Goal: Find specific page/section: Find specific page/section

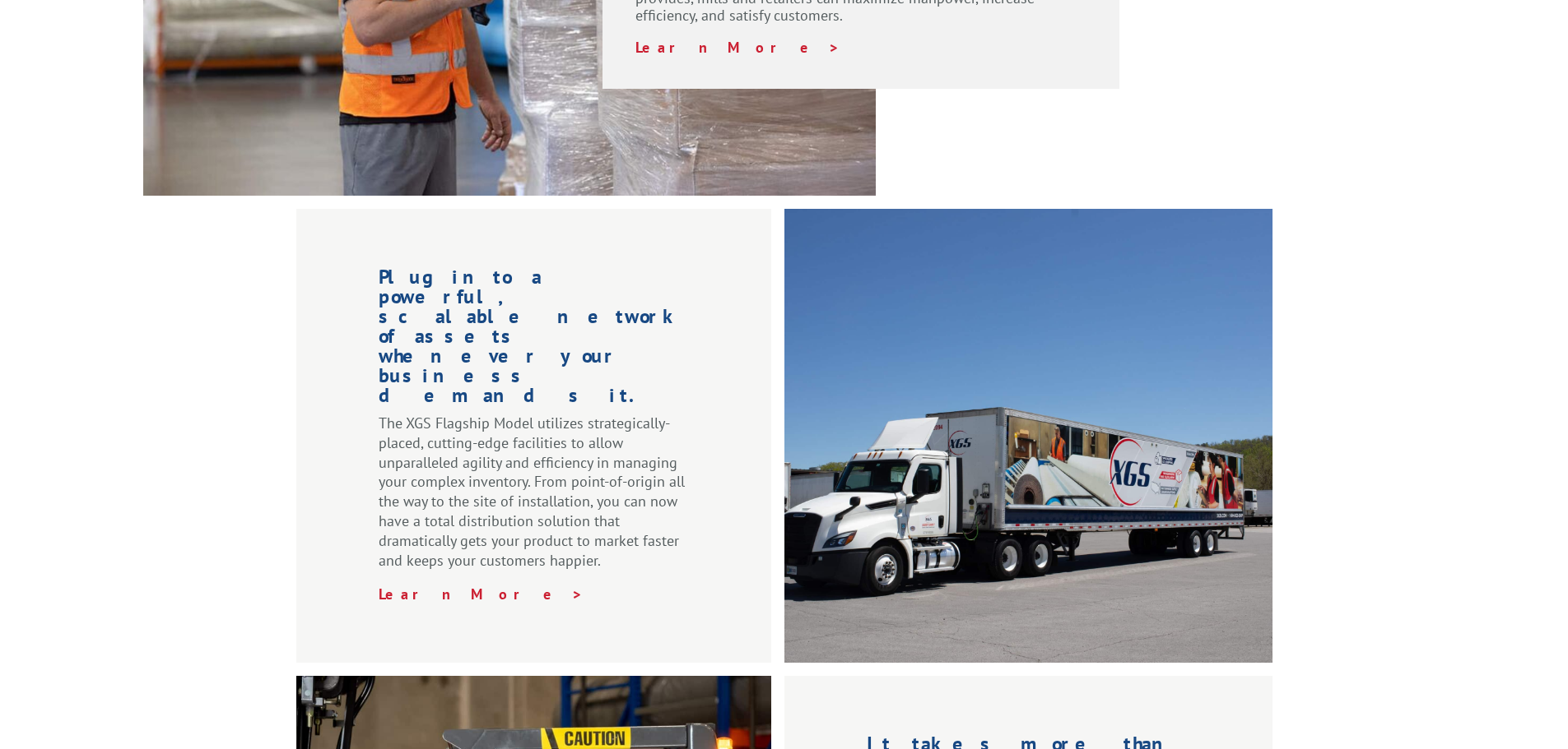
scroll to position [2507, 0]
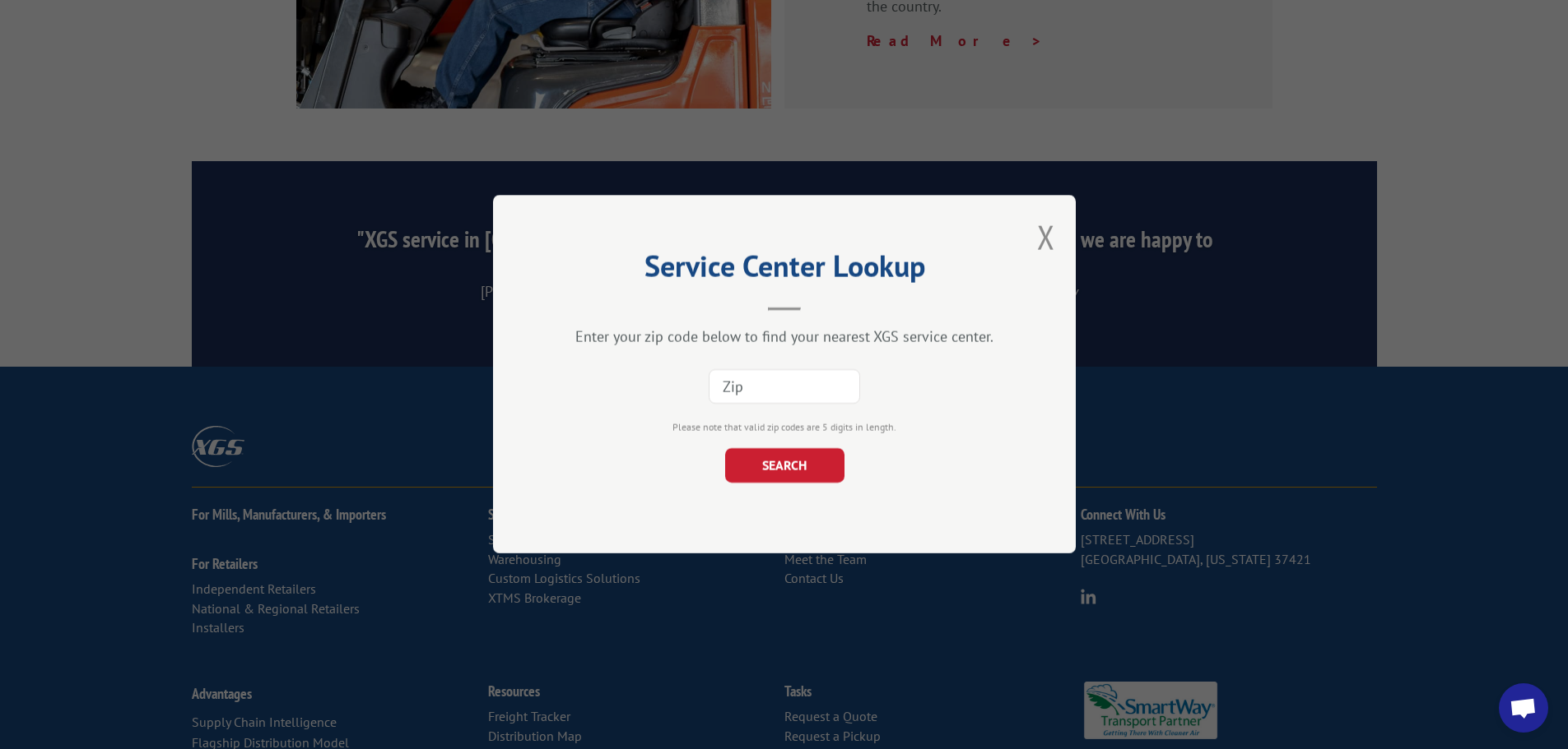
click at [784, 386] on input at bounding box center [784, 387] width 152 height 34
type input "98188"
click at [801, 476] on button "SEARCH" at bounding box center [784, 465] width 119 height 34
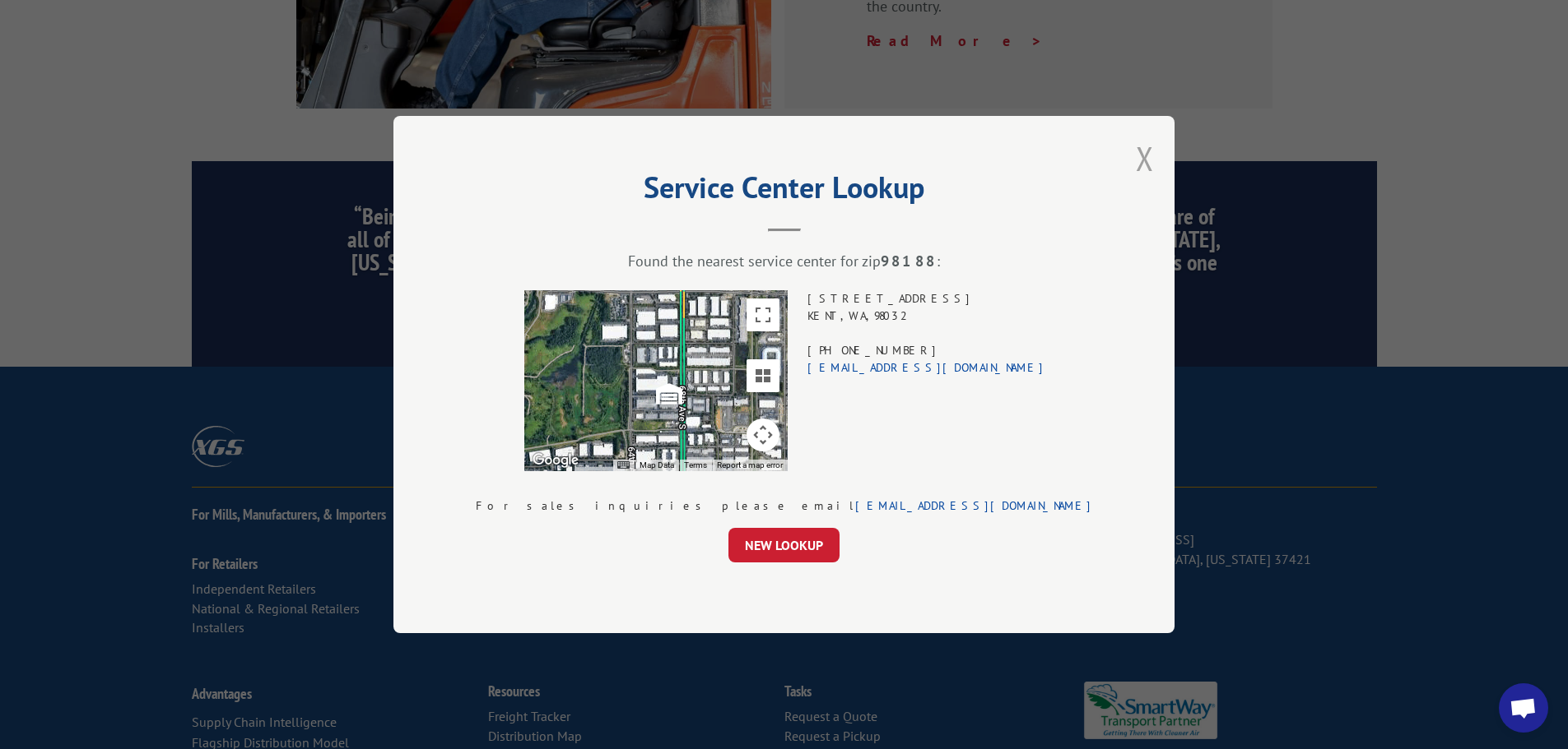
click at [1136, 153] on button "Close modal" at bounding box center [1145, 158] width 18 height 43
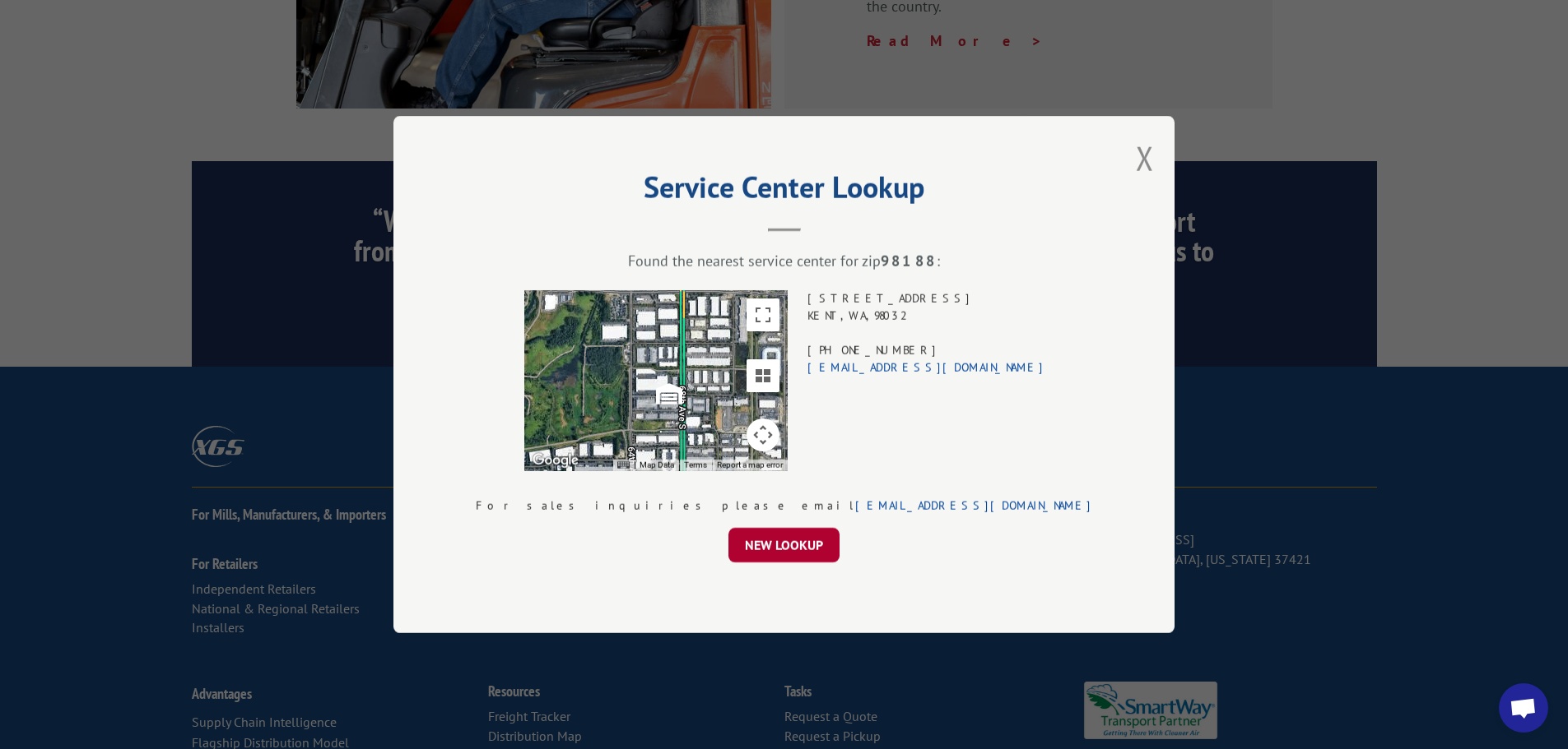
click at [794, 537] on button "NEW LOOKUP" at bounding box center [784, 545] width 111 height 34
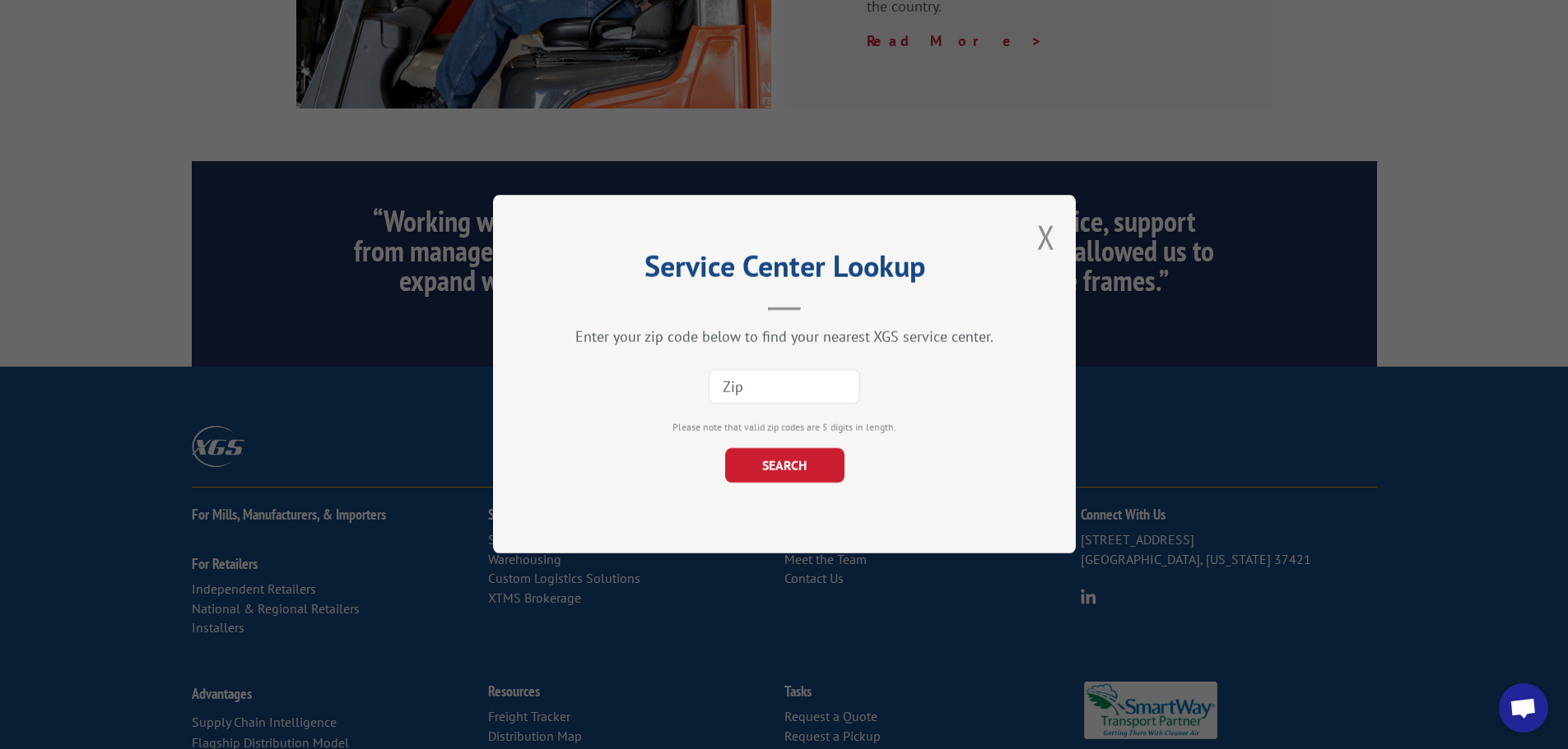
click at [847, 393] on input at bounding box center [784, 387] width 152 height 34
type input "98188"
click button "SEARCH" at bounding box center [784, 465] width 119 height 34
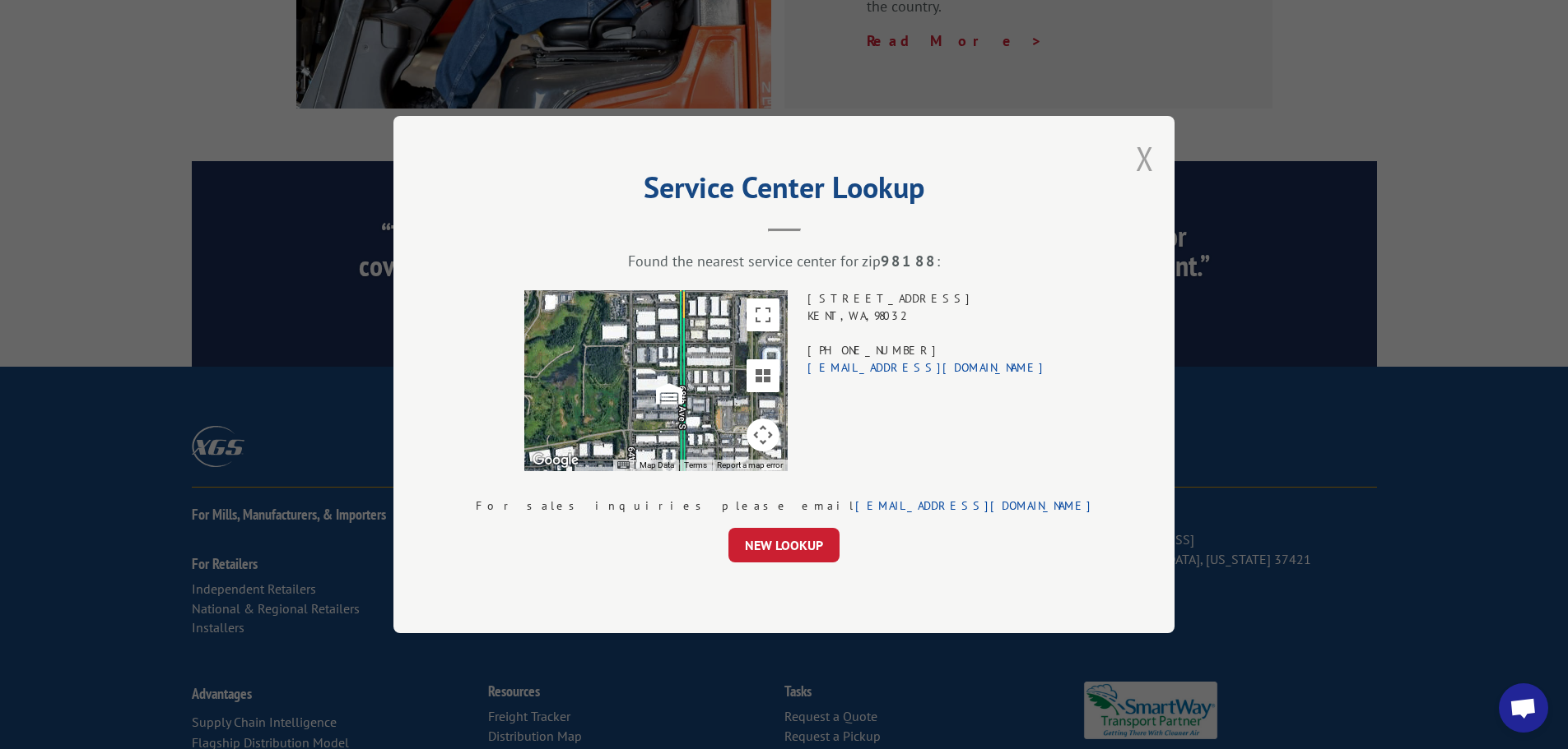
click at [1136, 155] on button "Close modal" at bounding box center [1145, 158] width 18 height 43
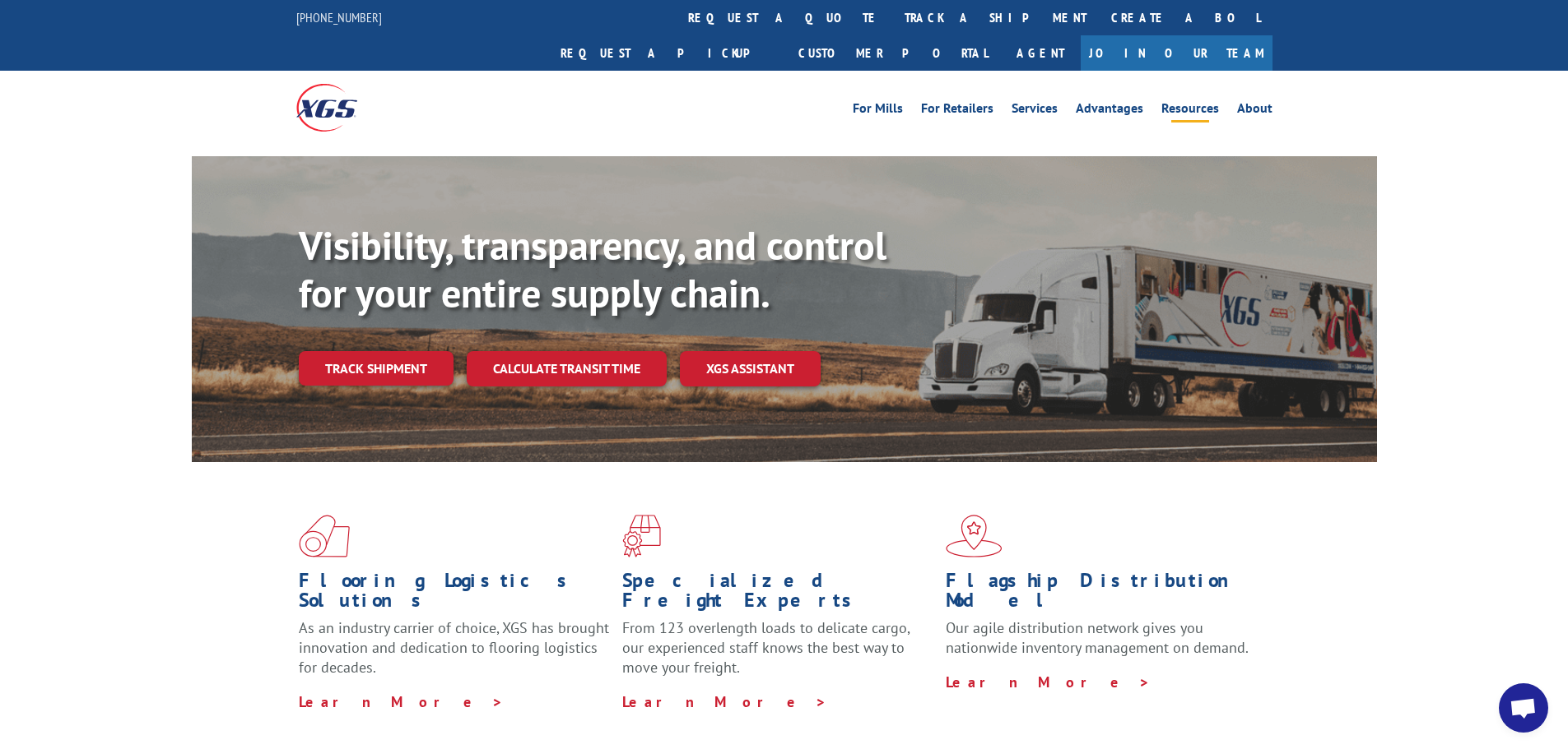
click at [1185, 102] on link "Resources" at bounding box center [1190, 111] width 57 height 18
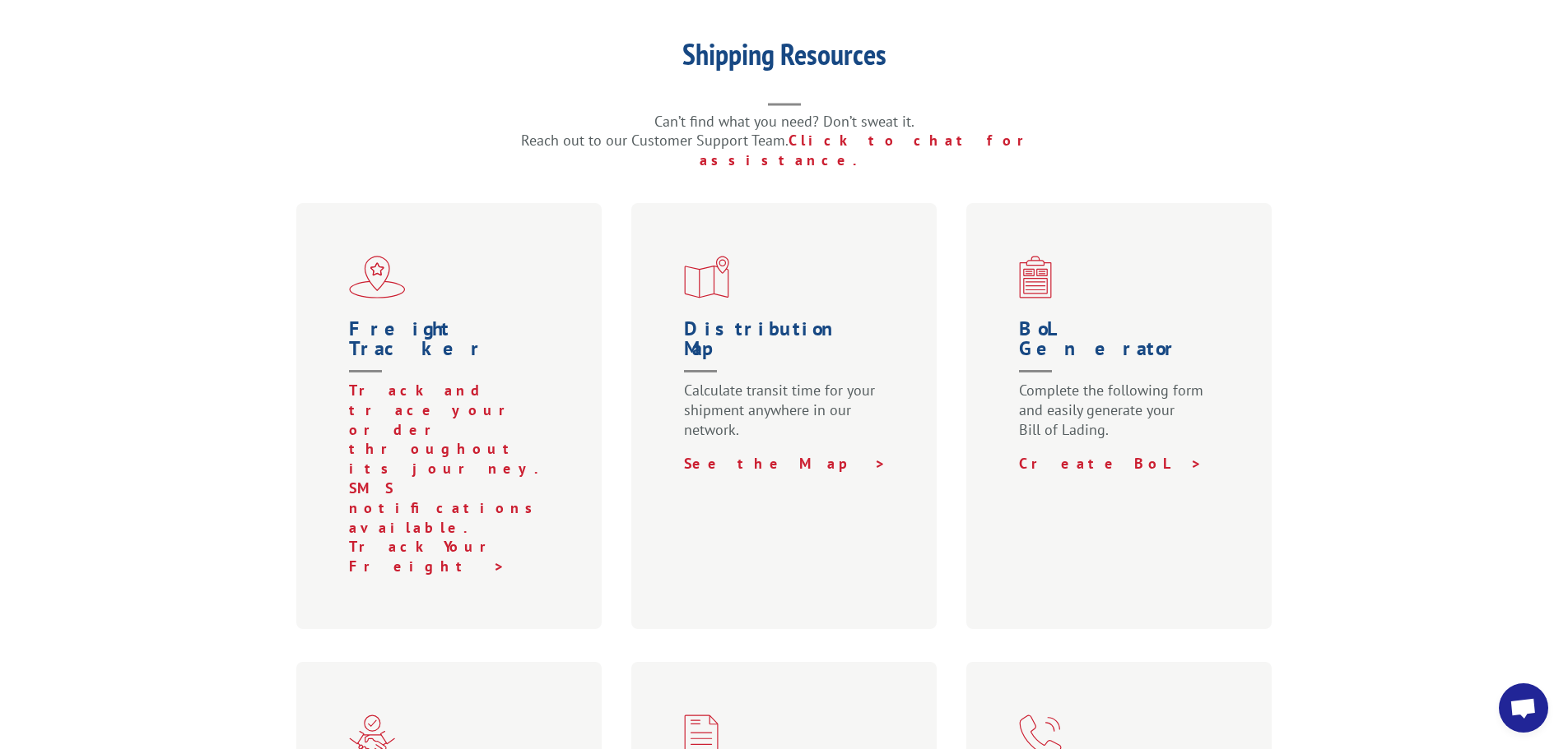
scroll to position [411, 0]
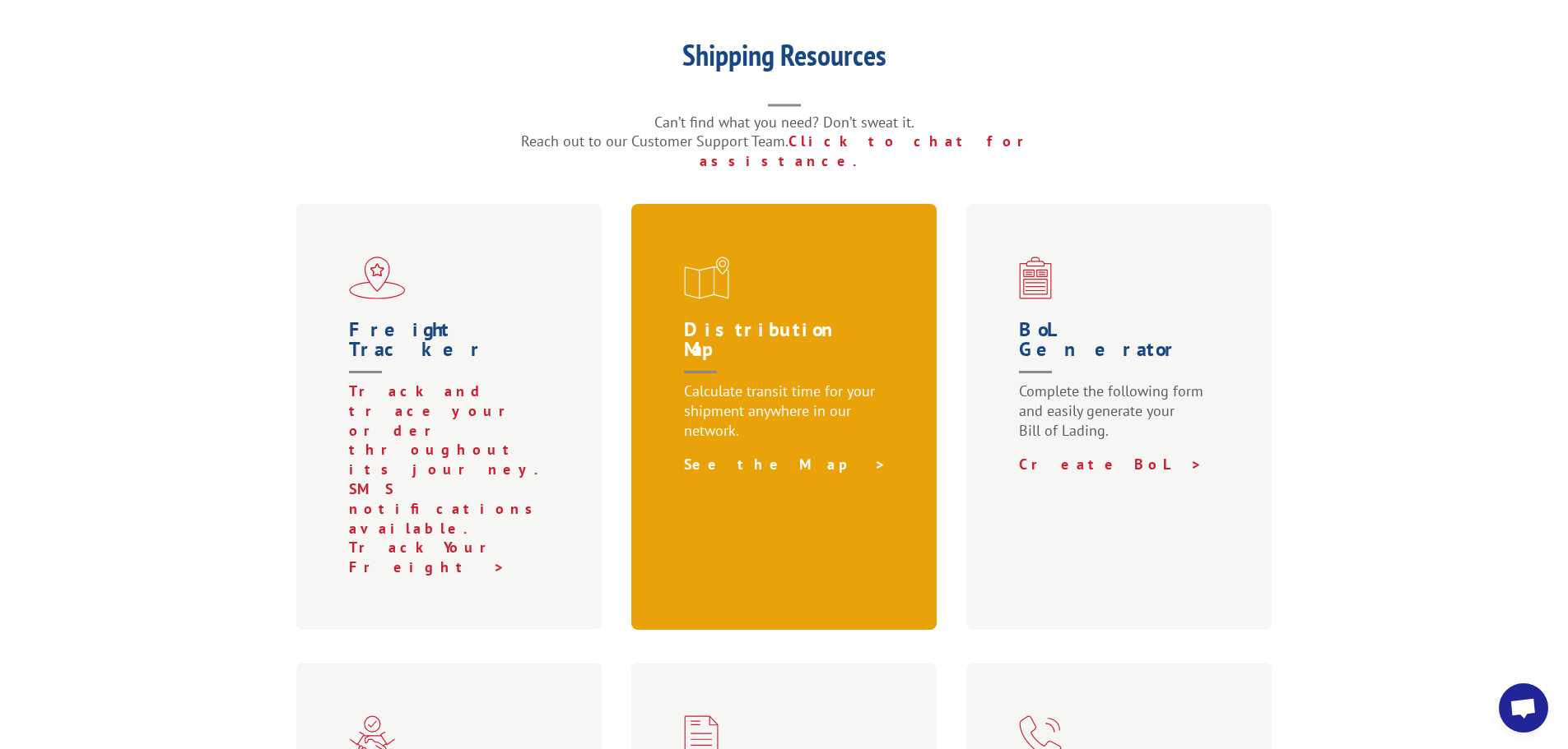
click at [719, 455] on link "See the Map >" at bounding box center [784, 465] width 202 height 18
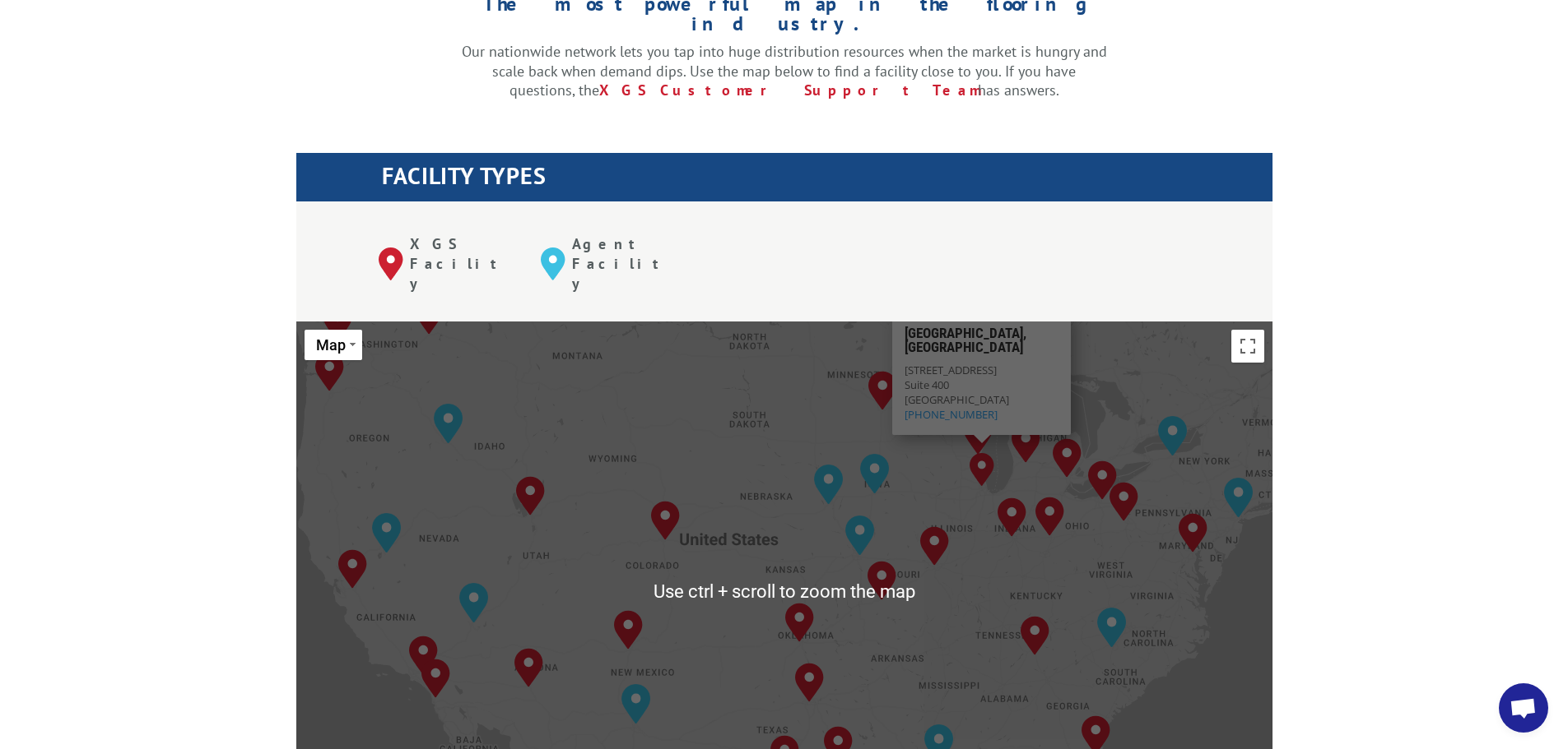
scroll to position [658, 0]
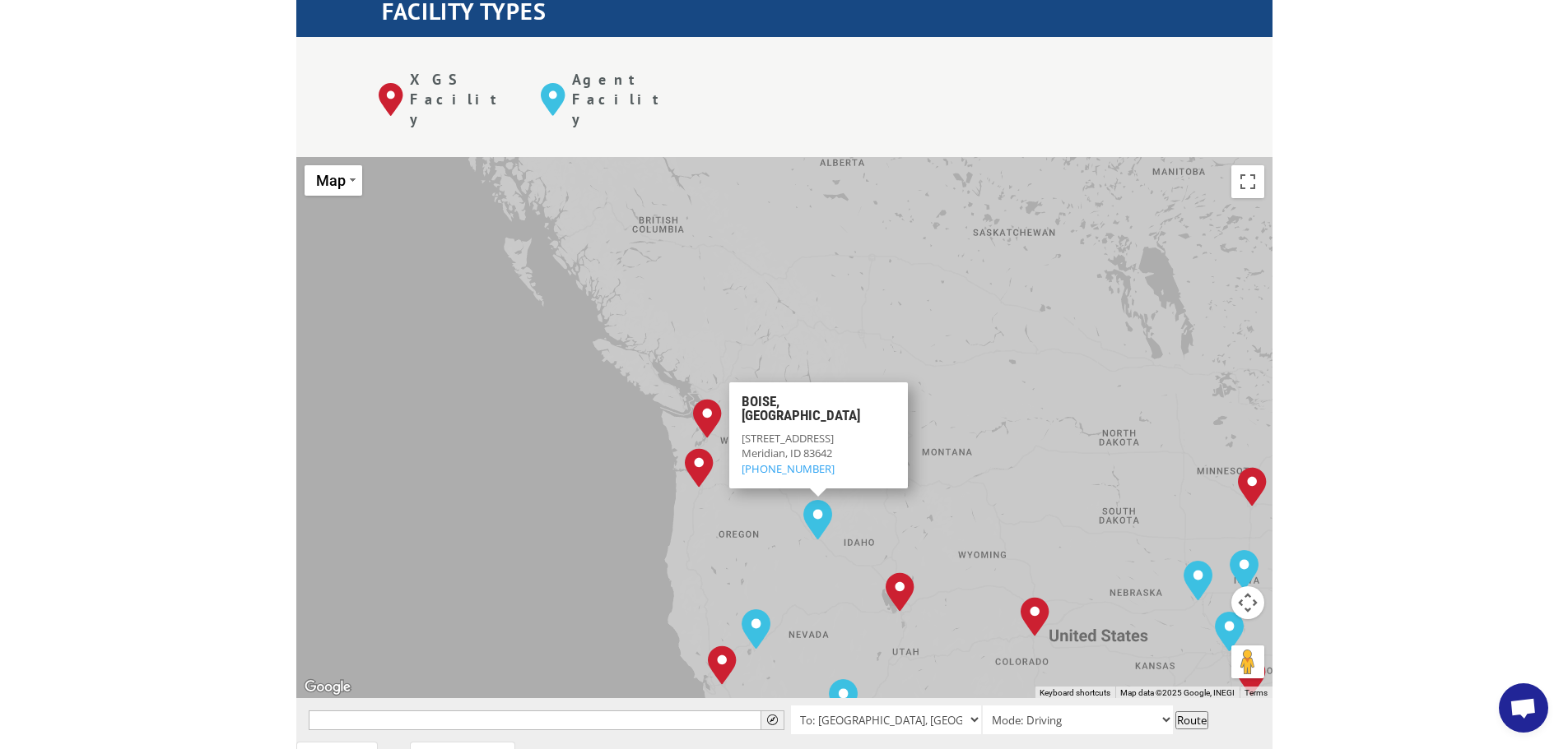
drag, startPoint x: 402, startPoint y: 154, endPoint x: 774, endPoint y: 417, distance: 455.6
click at [774, 417] on div "[GEOGRAPHIC_DATA], [GEOGRAPHIC_DATA] [GEOGRAPHIC_DATA], [GEOGRAPHIC_DATA] [GEOG…" at bounding box center [784, 428] width 976 height 541
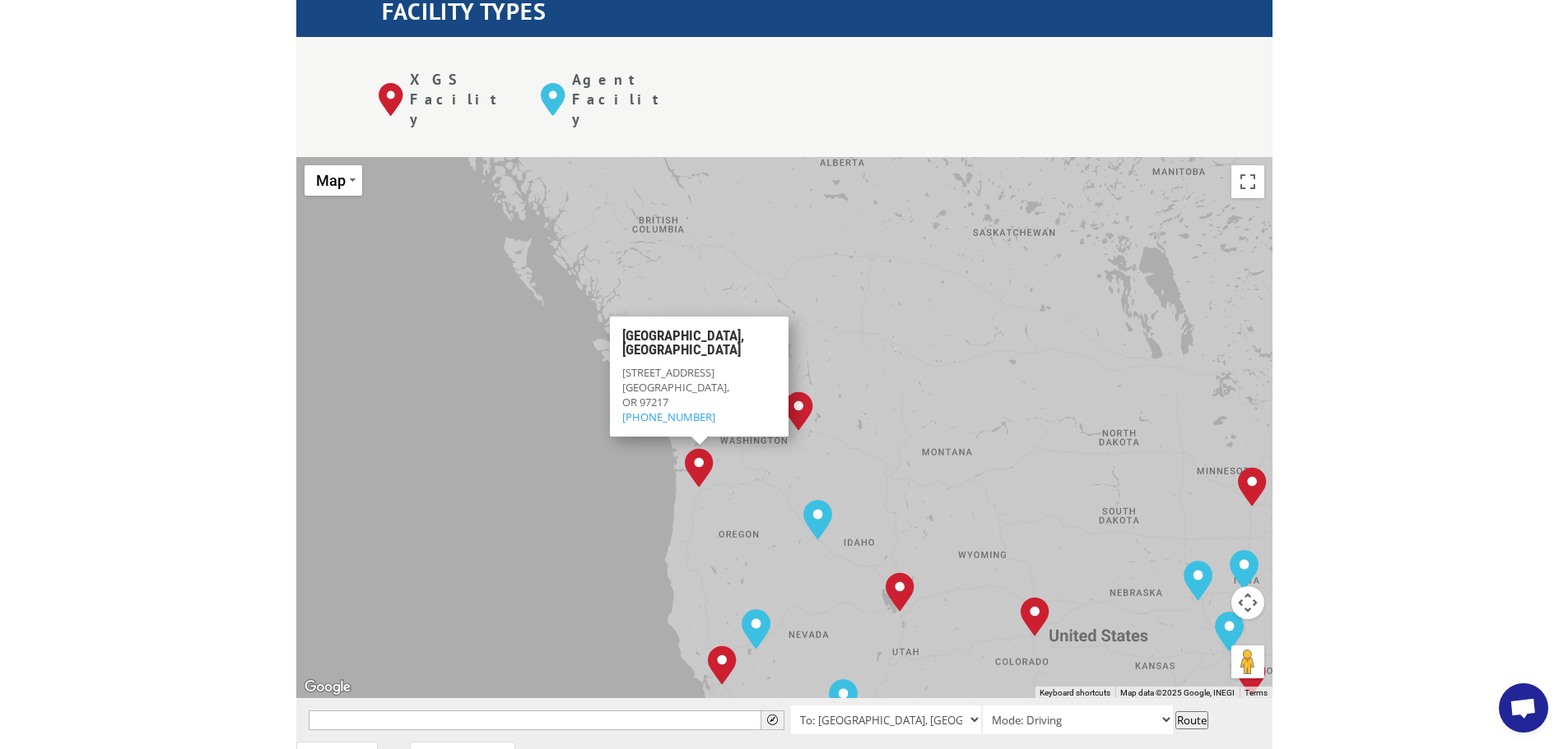
click at [795, 201] on div "[GEOGRAPHIC_DATA], [GEOGRAPHIC_DATA] [GEOGRAPHIC_DATA], [GEOGRAPHIC_DATA] [GEOG…" at bounding box center [784, 428] width 976 height 541
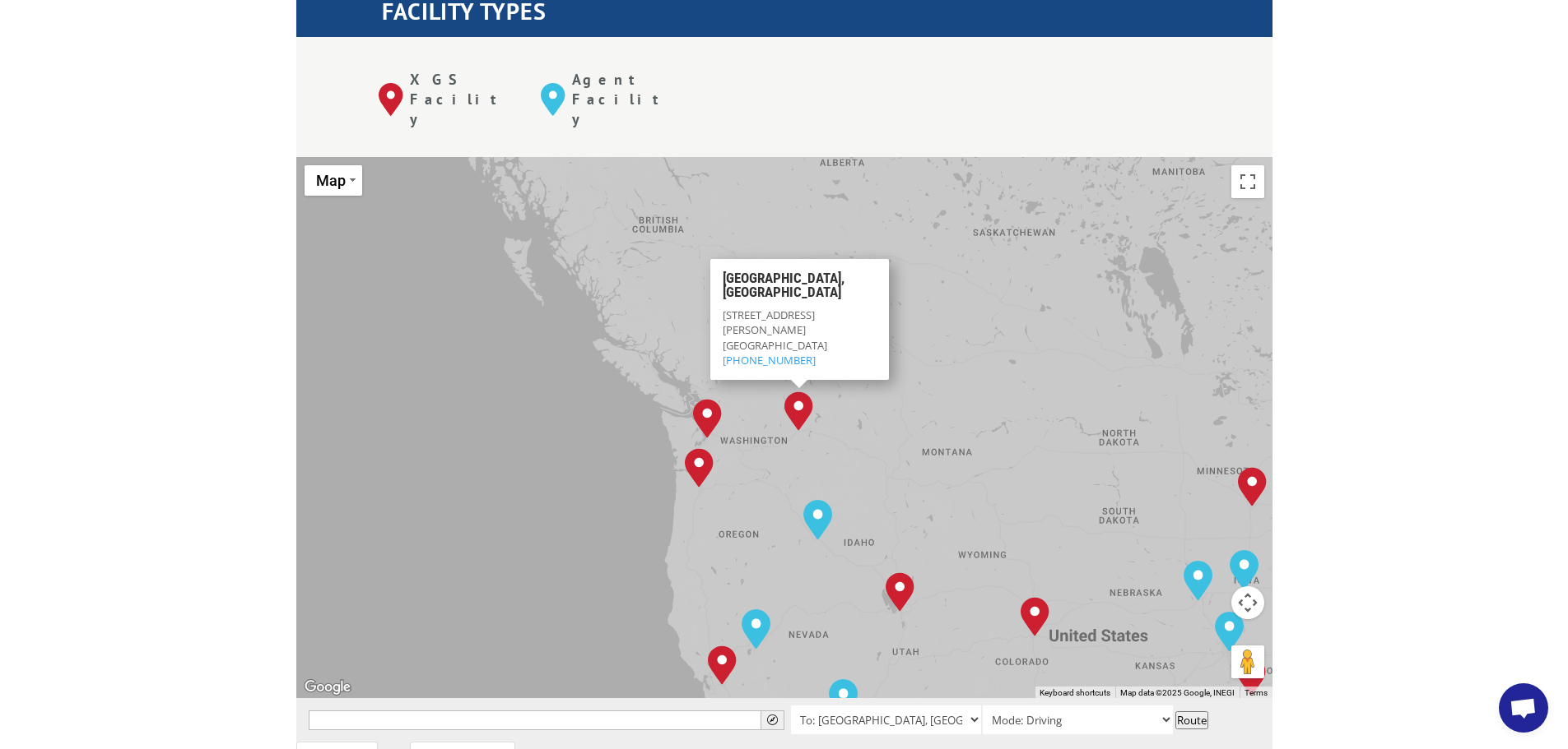
click at [802, 392] on img "Spokane, WA" at bounding box center [798, 411] width 29 height 40
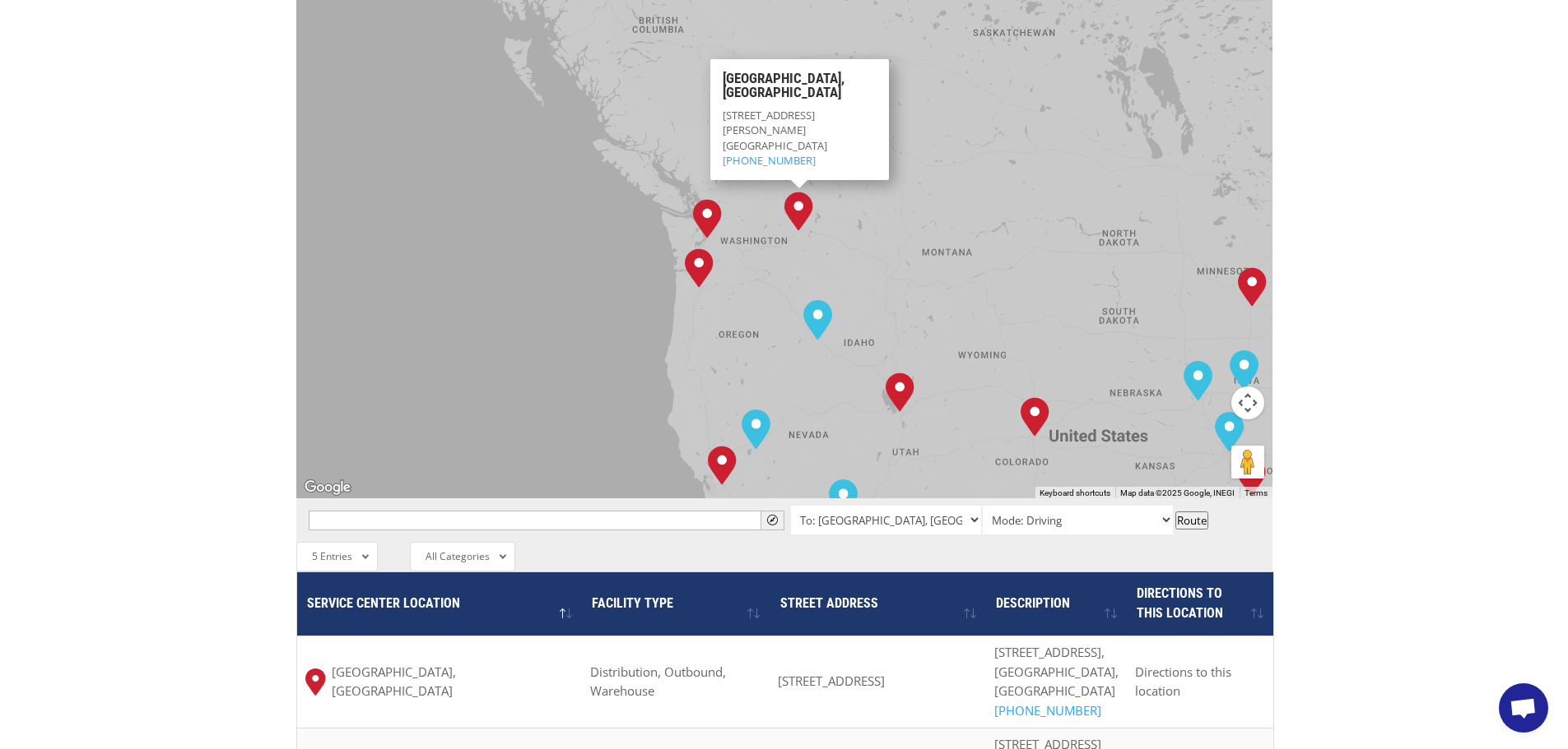
scroll to position [905, 0]
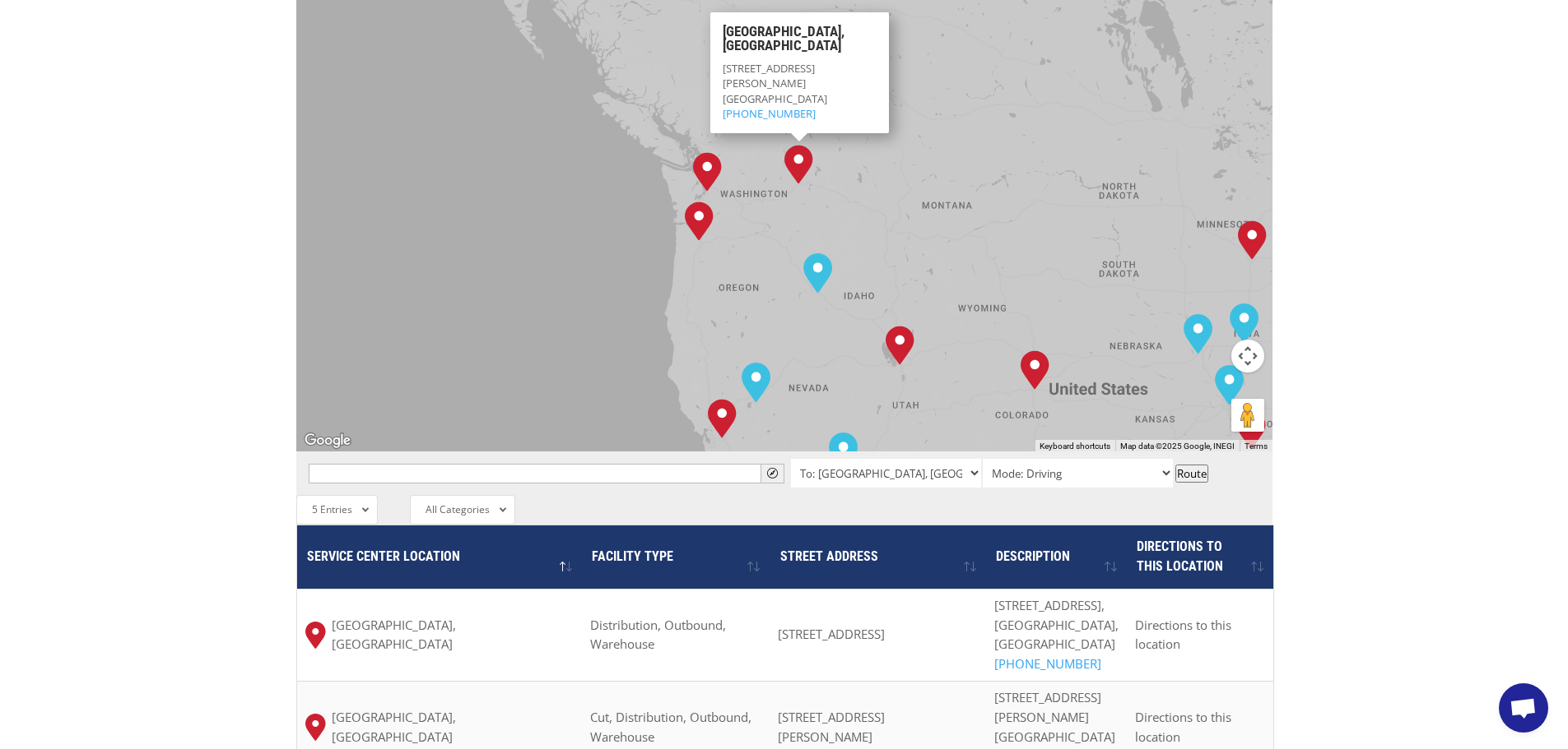
click at [809, 145] on img "Spokane, WA" at bounding box center [798, 164] width 29 height 40
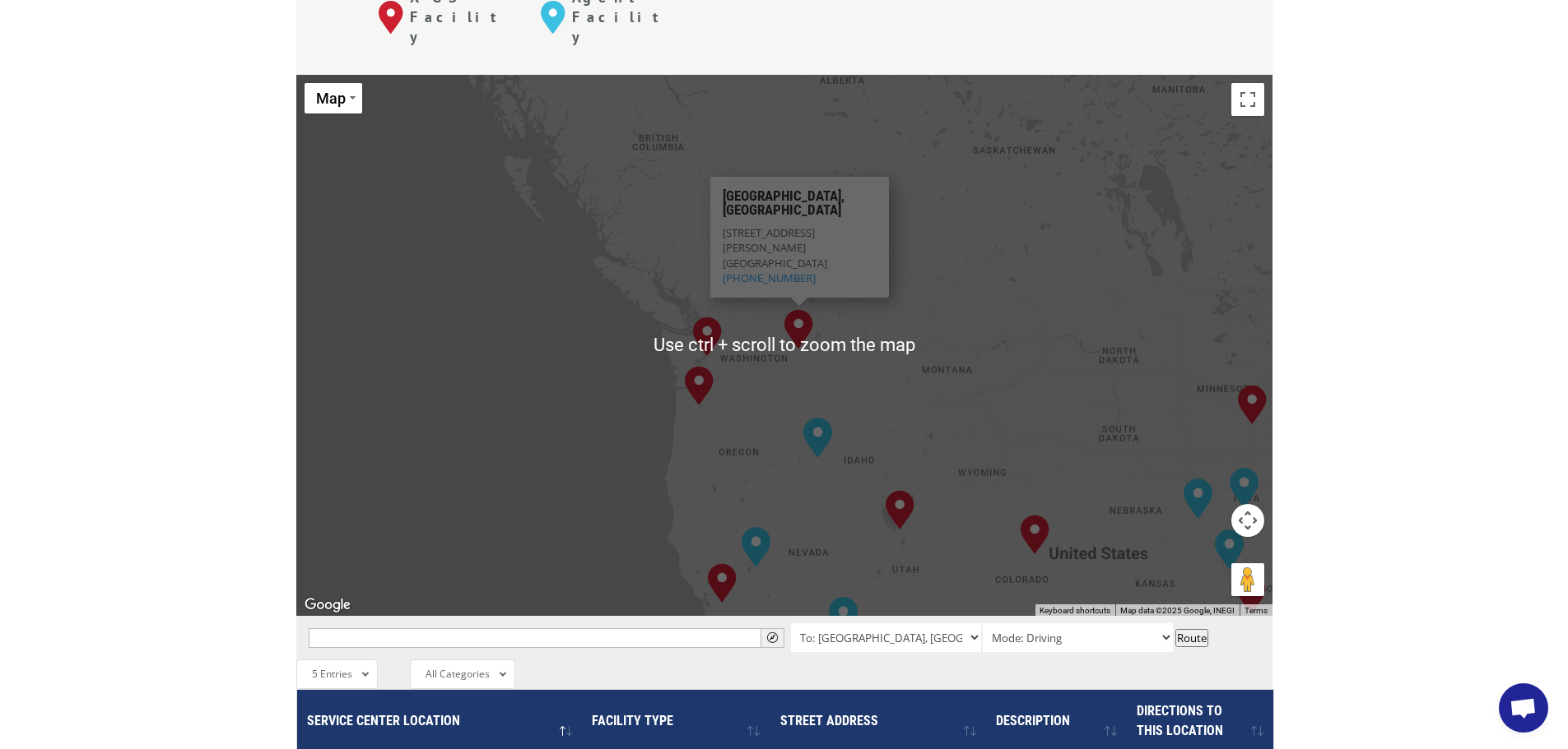
scroll to position [658, 0]
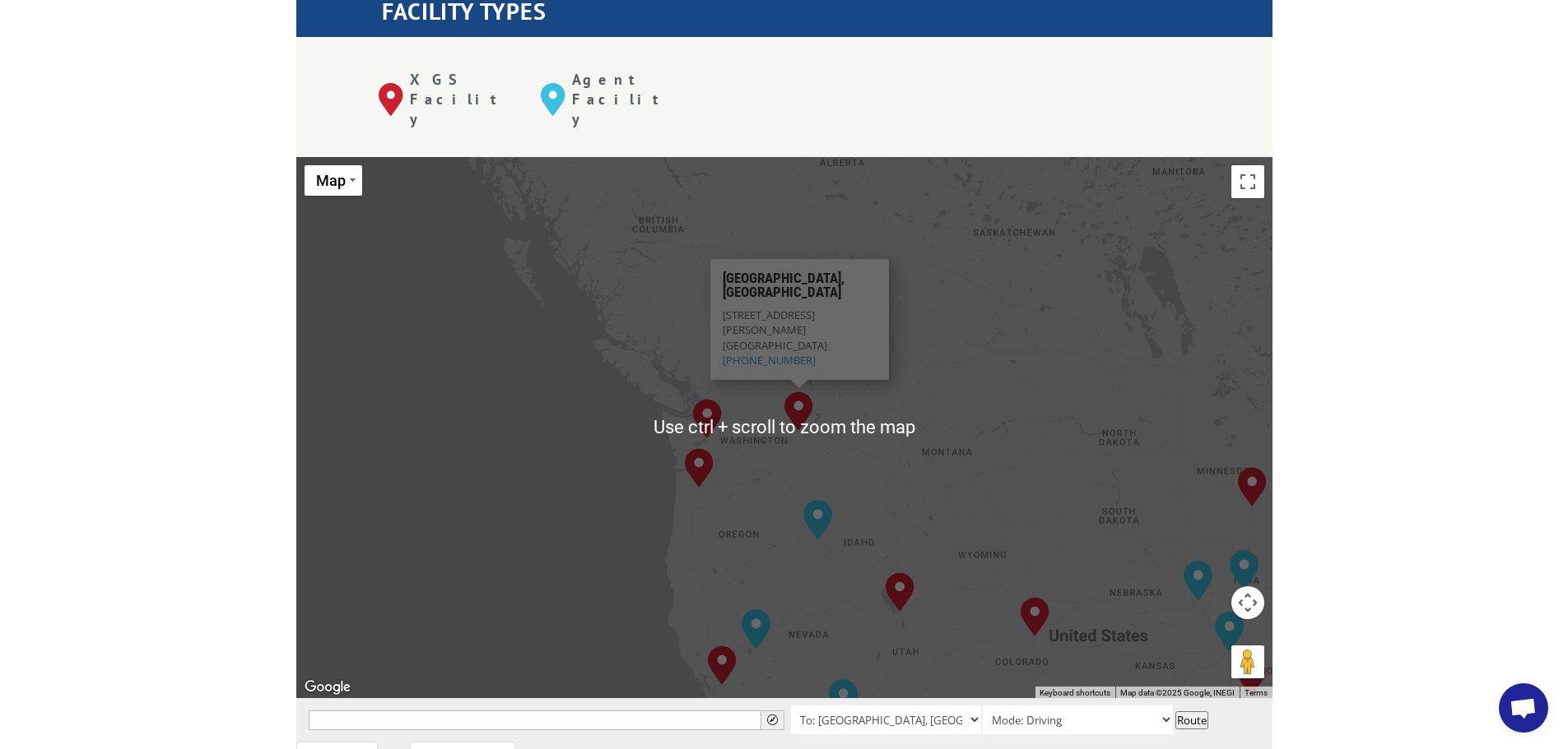
click at [811, 308] on span "[STREET_ADDRESS][PERSON_NAME]" at bounding box center [768, 322] width 92 height 30
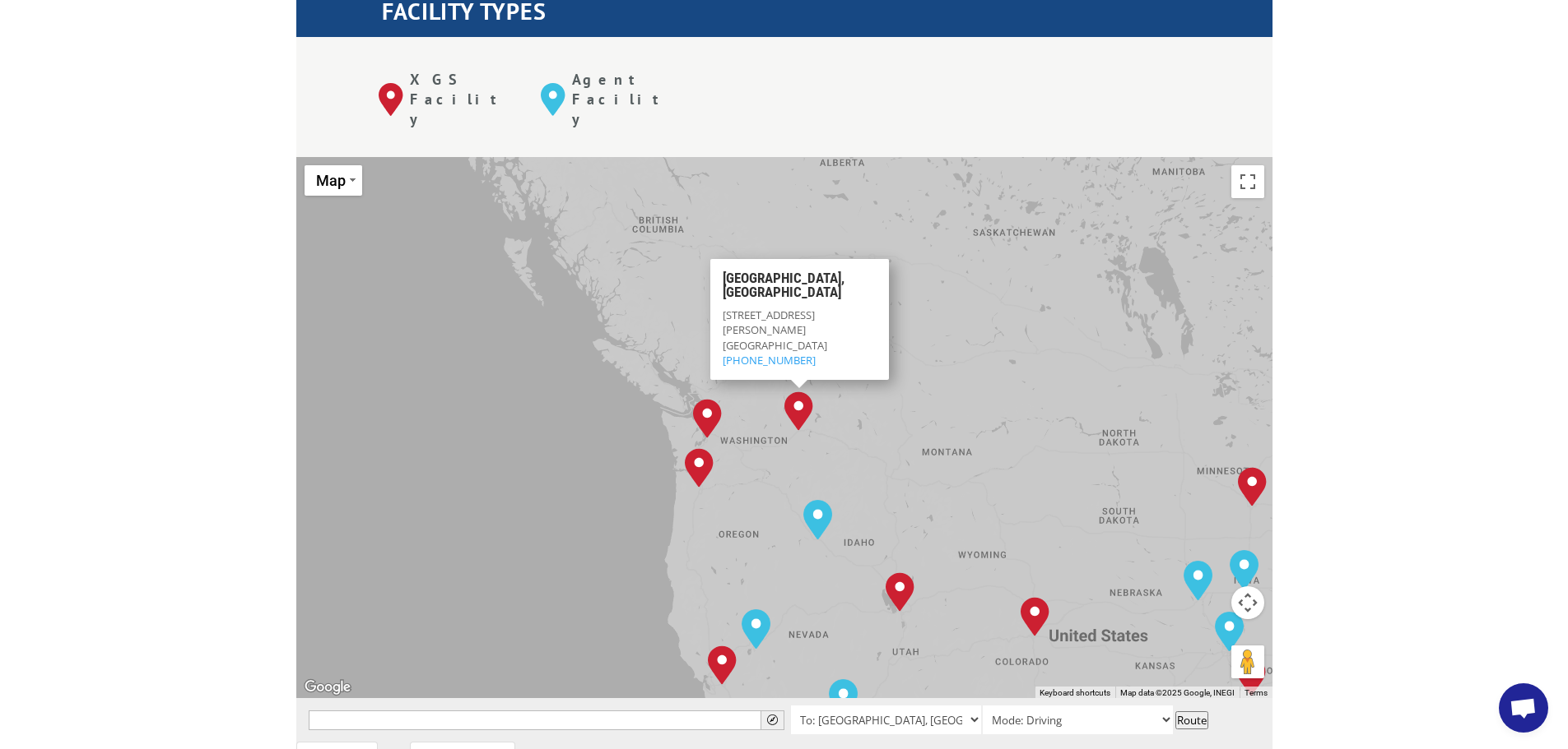
click at [800, 392] on img "Spokane, WA" at bounding box center [798, 411] width 29 height 40
